Goal: Task Accomplishment & Management: Complete application form

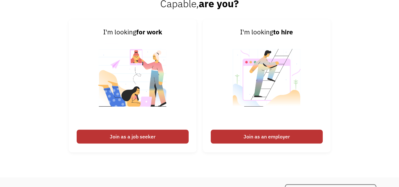
scroll to position [1401, 0]
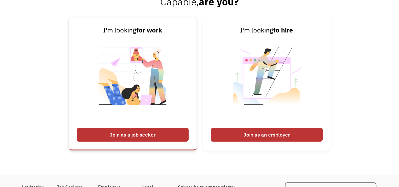
click at [161, 132] on div "Join as a job seeker" at bounding box center [133, 135] width 112 height 14
click at [144, 133] on div "Join as a job seeker" at bounding box center [133, 135] width 112 height 14
click at [141, 34] on strong "for work" at bounding box center [149, 30] width 26 height 9
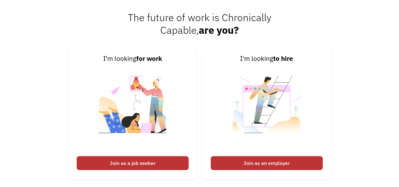
scroll to position [1371, 0]
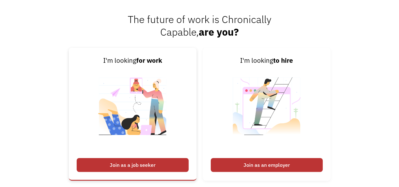
click at [139, 166] on div "Join as a job seeker" at bounding box center [133, 165] width 112 height 14
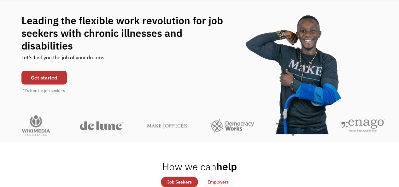
scroll to position [0, 0]
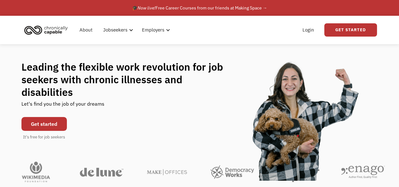
click at [55, 117] on link "Get started" at bounding box center [43, 124] width 45 height 14
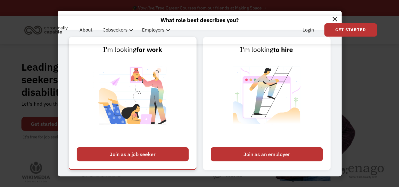
click at [150, 154] on div "Join as a job seeker" at bounding box center [133, 154] width 112 height 14
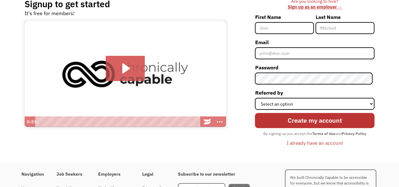
scroll to position [54, 0]
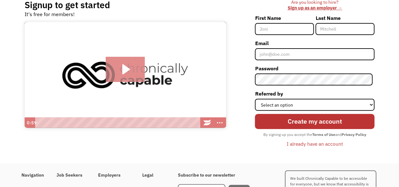
click at [125, 68] on icon "Play Video: Introducing Chronically Capable" at bounding box center [126, 69] width 8 height 10
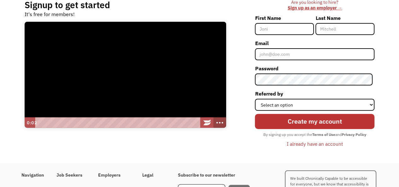
click at [219, 120] on icon "Show more buttons" at bounding box center [219, 122] width 15 height 13
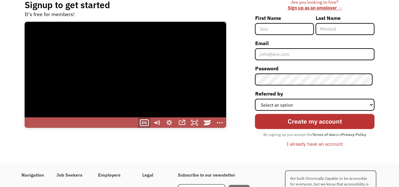
click at [144, 122] on icon "Show captions menu" at bounding box center [144, 122] width 15 height 13
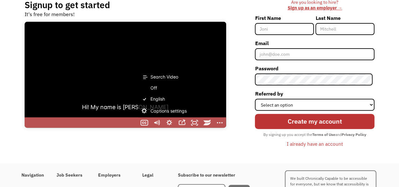
click at [149, 98] on icon at bounding box center [144, 99] width 13 height 11
click at [138, 94] on input "English" at bounding box center [138, 94] width 0 height 0
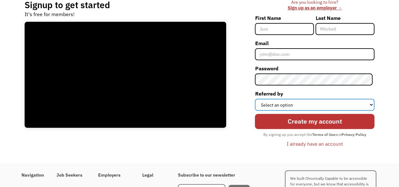
click at [371, 104] on select "Select an option Instagram Facebook Twitter Search Engine News Article Word of …" at bounding box center [315, 105] width 120 height 12
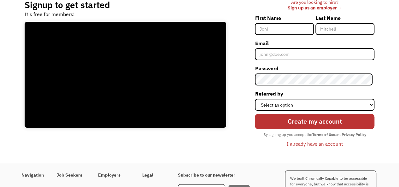
click at [283, 26] on input "First Name" at bounding box center [284, 29] width 59 height 12
type input "[PERSON_NAME]"
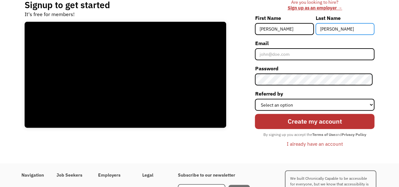
type input "LeFevre"
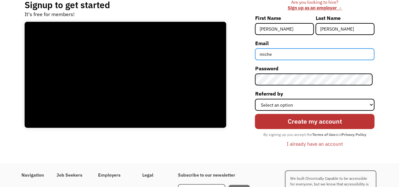
type input "michellelefevre_2000@yahoo.com"
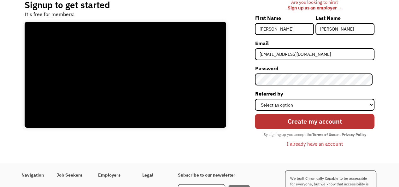
click at [391, 120] on div "Signup to get started It's free for members! Click for sound @keyframes VOLUME_…" at bounding box center [199, 76] width 399 height 173
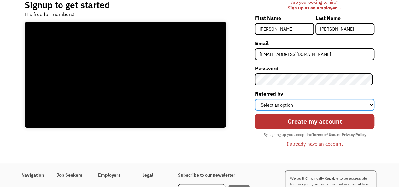
click at [371, 104] on select "Select an option Instagram Facebook Twitter Search Engine News Article Word of …" at bounding box center [315, 105] width 120 height 12
select select "Search Engine"
click at [257, 99] on select "Select an option Instagram Facebook Twitter Search Engine News Article Word of …" at bounding box center [315, 105] width 120 height 12
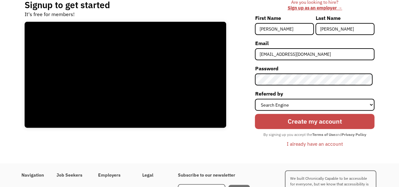
click at [305, 124] on input "Create my account" at bounding box center [315, 121] width 120 height 15
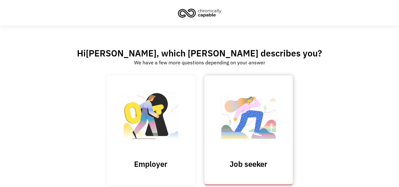
click at [248, 167] on h3 "Job seeker" at bounding box center [248, 163] width 63 height 9
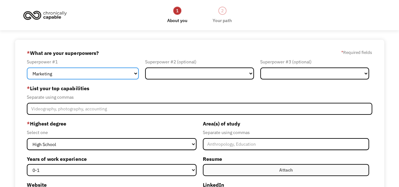
click at [136, 76] on select "Marketing Human Resources Finance Technology Operations Sales Industrial & Manu…" at bounding box center [83, 73] width 112 height 12
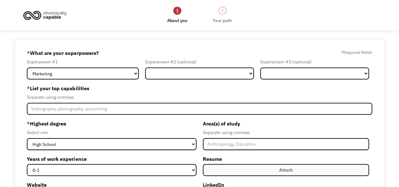
click at [201, 94] on div "Separate using commas" at bounding box center [199, 97] width 345 height 8
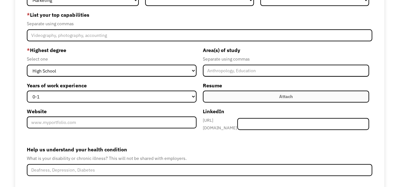
scroll to position [73, 0]
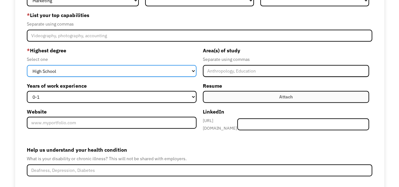
click at [192, 70] on select "High School Associates Bachelors Master's PhD" at bounding box center [111, 71] width 169 height 12
select select "masters"
click at [27, 65] on select "High School Associates Bachelors Master's PhD" at bounding box center [111, 71] width 169 height 12
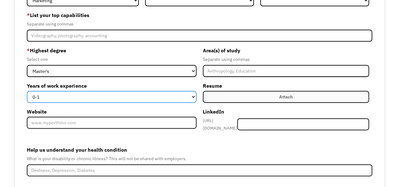
click at [192, 97] on select "0-1 2-4 5-10 11-15 15+" at bounding box center [111, 97] width 169 height 12
select select "15+"
click at [27, 91] on select "0-1 2-4 5-10 11-15 15+" at bounding box center [111, 97] width 169 height 12
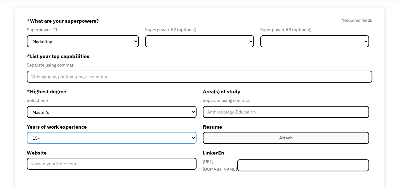
scroll to position [33, 0]
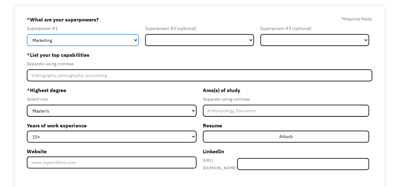
click at [134, 42] on select "Marketing Human Resources Finance Technology Operations Sales Industrial & Manu…" at bounding box center [83, 40] width 112 height 12
select select "Science & Education"
click at [27, 34] on select "Marketing Human Resources Finance Technology Operations Sales Industrial & Manu…" at bounding box center [83, 40] width 112 height 12
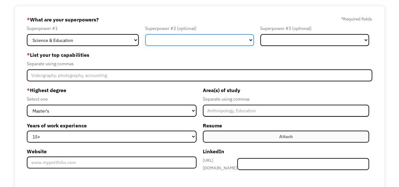
click at [252, 39] on select "Marketing Human Resources Finance Technology Operations Sales Industrial & Manu…" at bounding box center [199, 40] width 109 height 12
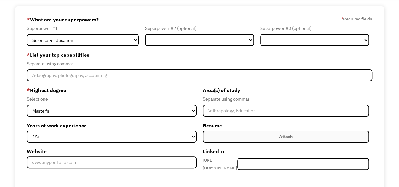
click at [289, 55] on label "* List your top capabilities" at bounding box center [199, 55] width 345 height 10
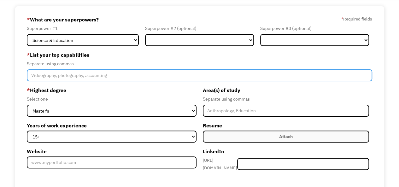
click at [141, 78] on input "Member-Create-Step1" at bounding box center [199, 75] width 345 height 12
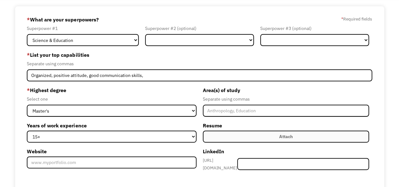
click at [183, 102] on div "Select one" at bounding box center [111, 99] width 169 height 8
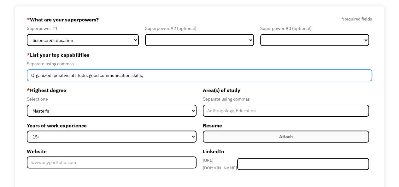
click at [143, 77] on input "Organized, positive attitude, good communication skills," at bounding box center [199, 75] width 345 height 12
type input "Organized, positive attitude, good communication skills, good time management, …"
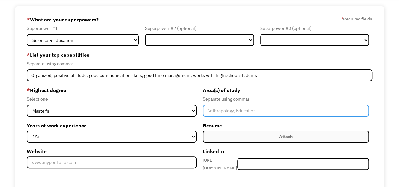
click at [255, 113] on input "Member-Create-Step1" at bounding box center [286, 111] width 166 height 12
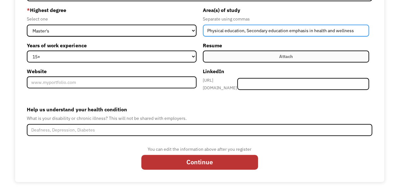
scroll to position [114, 0]
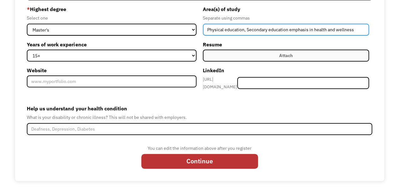
type input "Physical education, Secondary education emphasis in health and wellness"
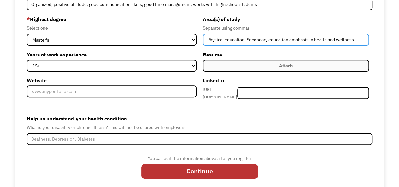
scroll to position [106, 0]
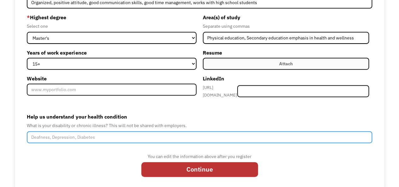
click at [71, 135] on input "Help us understand your health condition" at bounding box center [199, 137] width 345 height 12
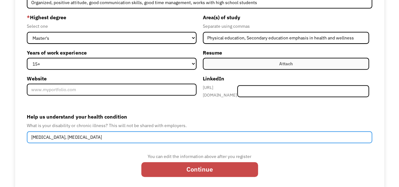
type input "Lupus, breast cancer"
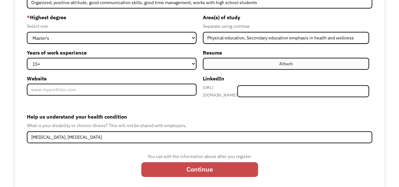
click at [225, 164] on input "Continue" at bounding box center [199, 169] width 117 height 15
type input "Please wait..."
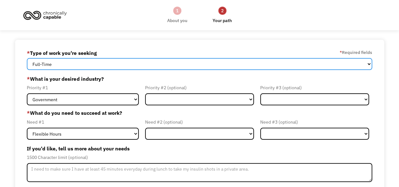
click at [365, 66] on select "Full-Time Part-Time Both Full-Time and Part-Time" at bounding box center [199, 64] width 345 height 12
click at [27, 58] on select "Full-Time Part-Time Both Full-Time and Part-Time" at bounding box center [199, 64] width 345 height 12
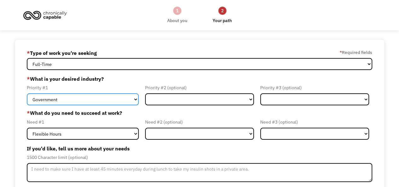
click at [137, 100] on select "Government Finance & Insurance Health & Social Care Tech & Engineering Creative…" at bounding box center [83, 99] width 112 height 12
select select "Health & Social Care"
click at [27, 93] on select "Government Finance & Insurance Health & Social Care Tech & Engineering Creative…" at bounding box center [83, 99] width 112 height 12
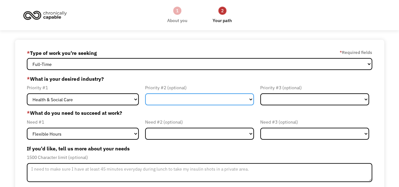
click at [248, 100] on select "Government Finance & Insurance Health & Social Care Tech & Engineering Creative…" at bounding box center [199, 99] width 109 height 12
select select "Other"
click at [145, 93] on select "Government Finance & Insurance Health & Social Care Tech & Engineering Creative…" at bounding box center [199, 99] width 109 height 12
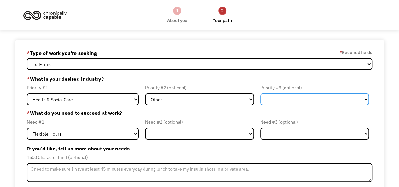
click at [366, 100] on select "Government Finance & Insurance Health & Social Care Tech & Engineering Creative…" at bounding box center [314, 99] width 109 height 12
click at [205, 113] on label "* What do you need to succeed at work?" at bounding box center [199, 113] width 345 height 8
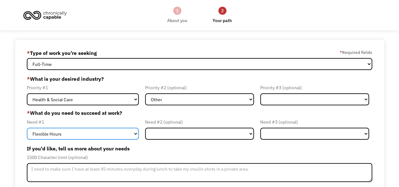
click at [137, 134] on select "Flexible Hours Remote Work Service Animal On-site Accommodations Visual Support…" at bounding box center [83, 134] width 112 height 12
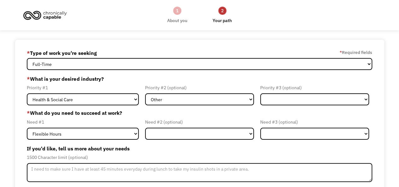
click at [255, 155] on div "1500 Character limit (optional)" at bounding box center [199, 158] width 345 height 8
click at [250, 135] on select "Flexible Hours Remote Work Service Animal On-site Accommodations Visual Support…" at bounding box center [199, 134] width 109 height 12
select select "Remote Work"
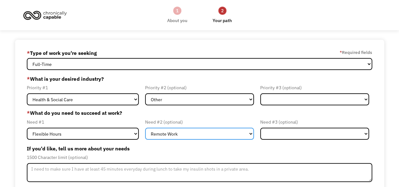
click at [145, 128] on select "Flexible Hours Remote Work Service Animal On-site Accommodations Visual Support…" at bounding box center [199, 134] width 109 height 12
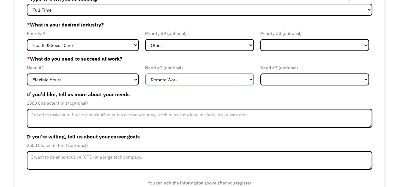
scroll to position [57, 0]
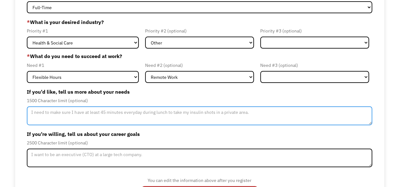
click at [38, 112] on textarea "Member-Update-Form-Step2" at bounding box center [199, 115] width 345 height 19
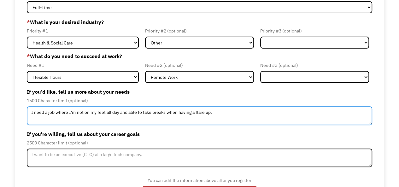
type textarea "I need a job where I'm not on my feet all day and able to take breaks when havi…"
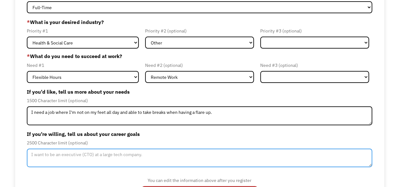
click at [144, 154] on textarea "Member-Update-Form-Step2" at bounding box center [199, 158] width 345 height 19
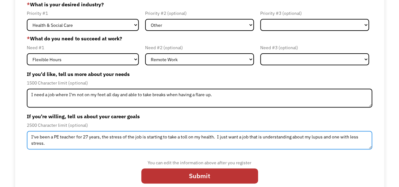
scroll to position [83, 0]
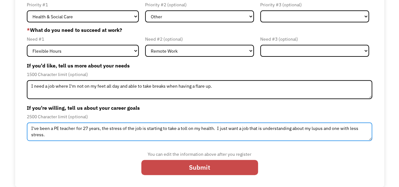
type textarea "I've been a PE teacher for 27 years, the stress of the job is starting to take …"
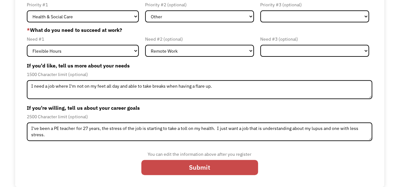
click at [198, 165] on input "Submit" at bounding box center [199, 167] width 117 height 15
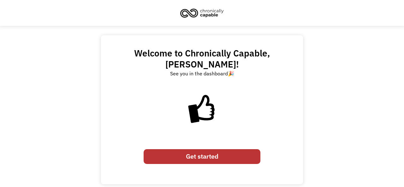
click at [202, 149] on link "Get started" at bounding box center [201, 156] width 117 height 15
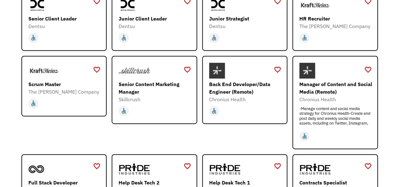
scroll to position [95, 0]
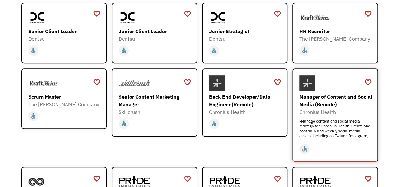
click at [332, 101] on div "Manager of Content and Social Media (Remote)" at bounding box center [335, 100] width 73 height 15
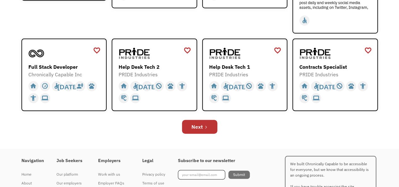
scroll to position [232, 0]
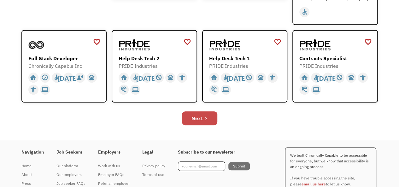
click at [197, 119] on div "Next" at bounding box center [196, 118] width 11 height 8
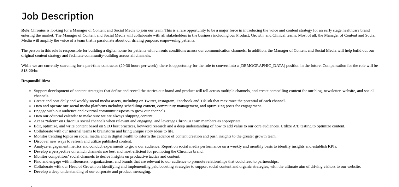
scroll to position [123, 0]
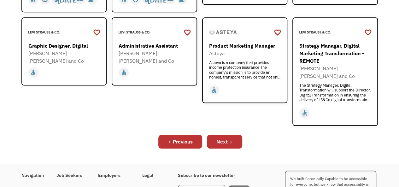
scroll to position [243, 0]
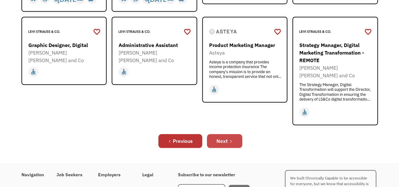
click at [223, 137] on div "Next" at bounding box center [221, 141] width 11 height 8
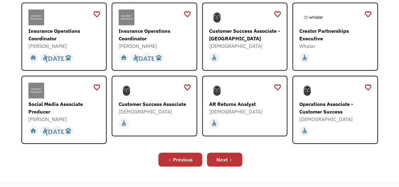
scroll to position [210, 0]
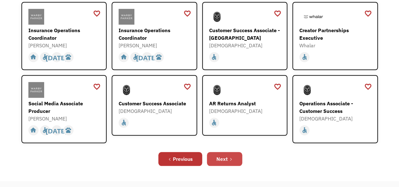
click at [225, 155] on div "Next" at bounding box center [221, 159] width 11 height 8
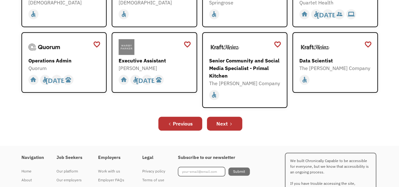
scroll to position [203, 0]
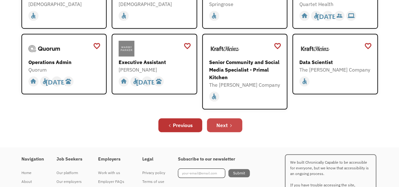
click at [223, 126] on div "Next" at bounding box center [221, 125] width 11 height 8
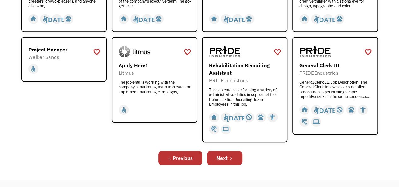
scroll to position [230, 0]
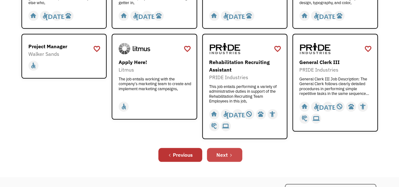
click at [215, 159] on link "Next" at bounding box center [224, 155] width 35 height 14
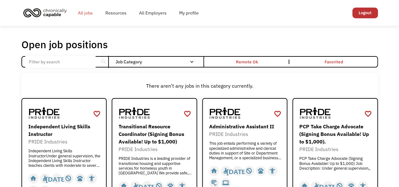
click at [90, 14] on link "All jobs" at bounding box center [85, 13] width 27 height 20
